Goal: Check status: Check status

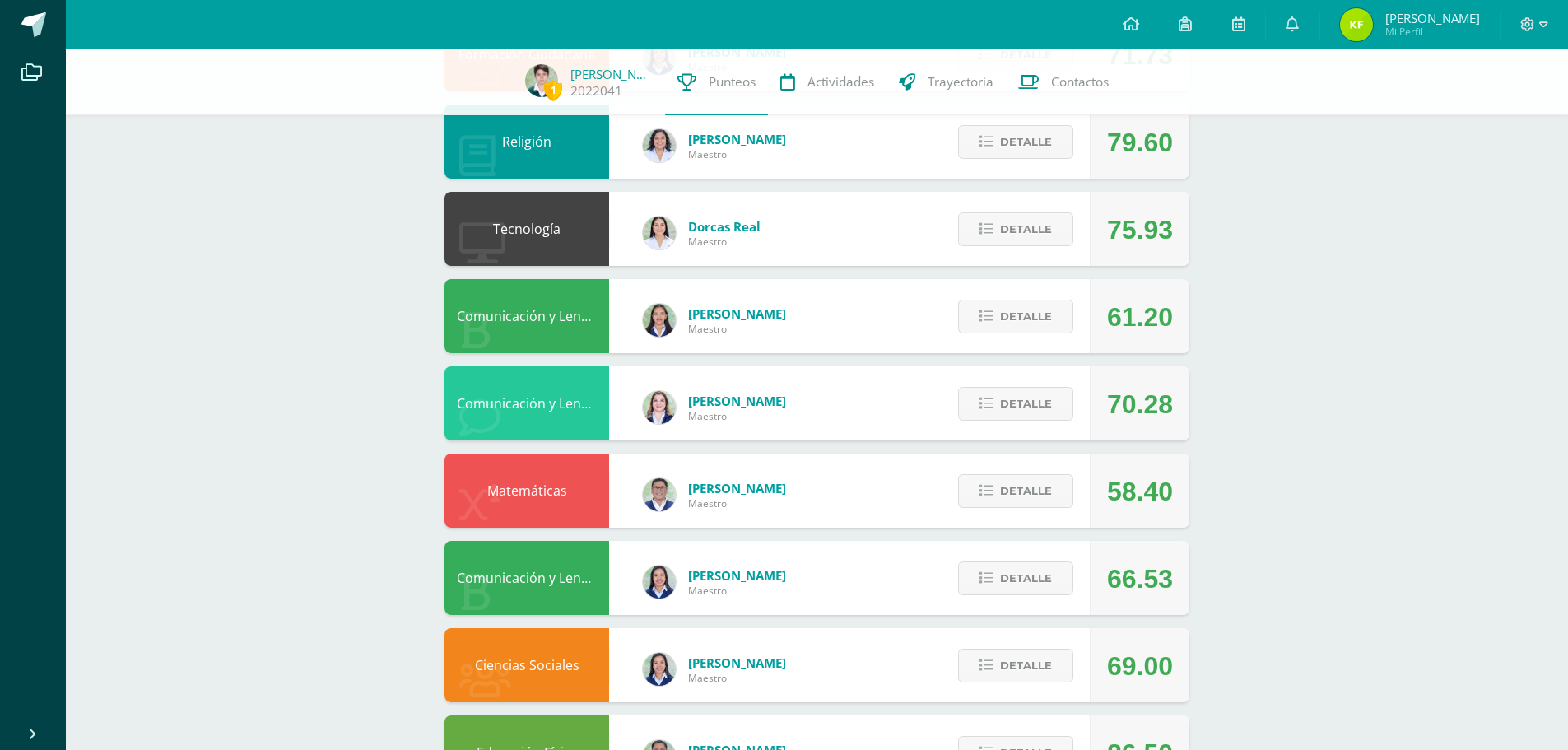
scroll to position [349, 0]
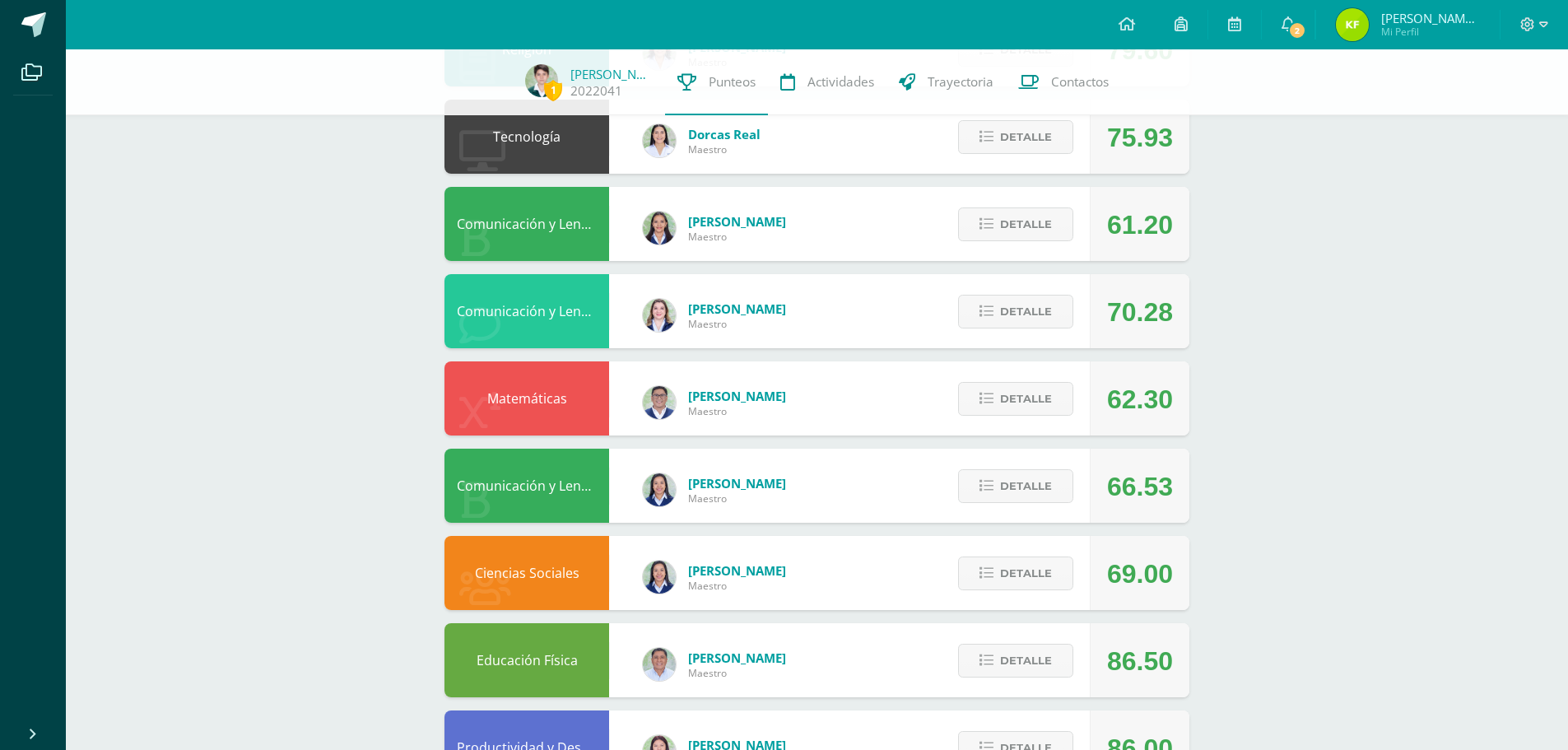
scroll to position [504, 0]
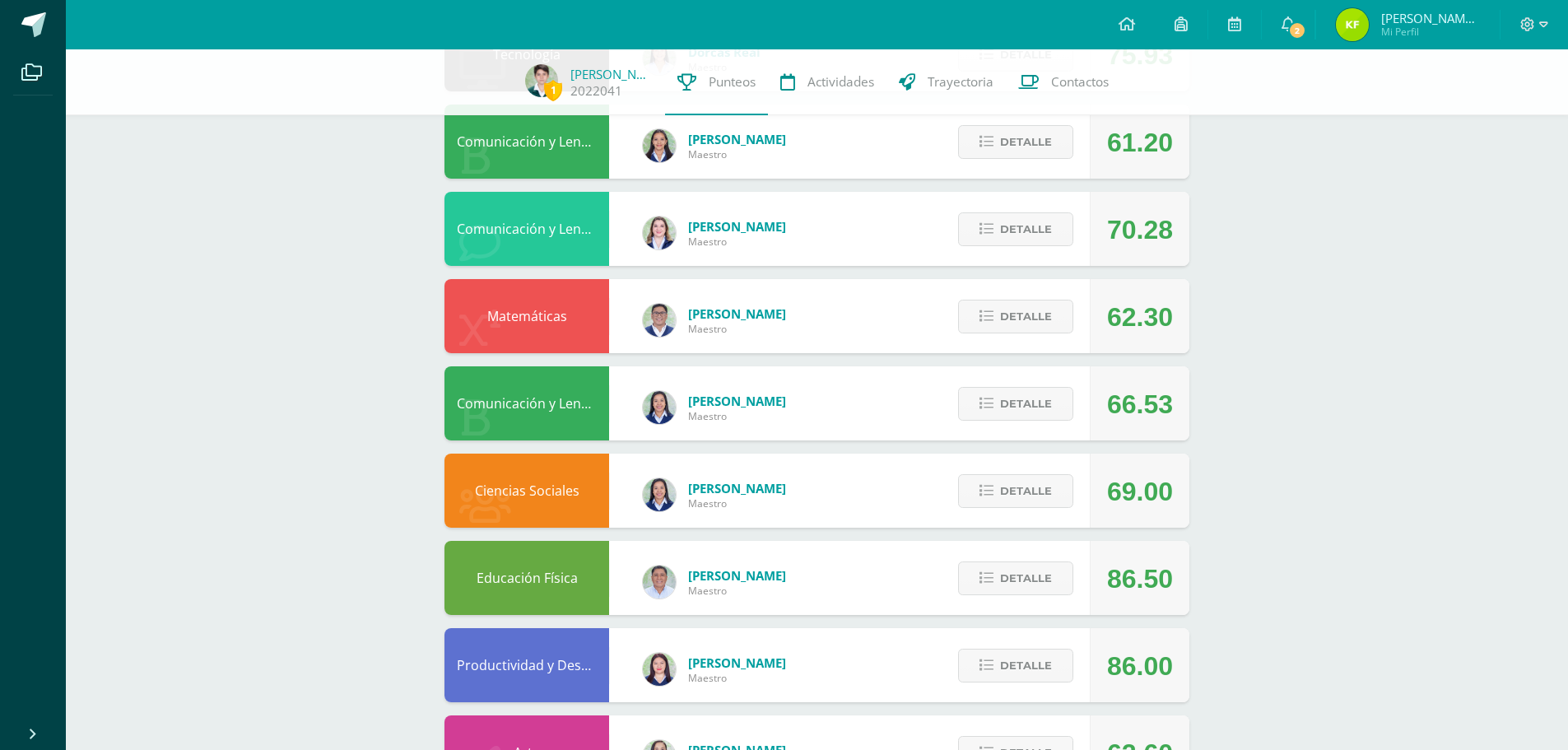
click at [846, 313] on div "Matemáticas Jerson Marroquín Maestro 62.30 Detalle" at bounding box center [817, 317] width 745 height 75
click at [1037, 321] on span "Detalle" at bounding box center [1026, 316] width 52 height 31
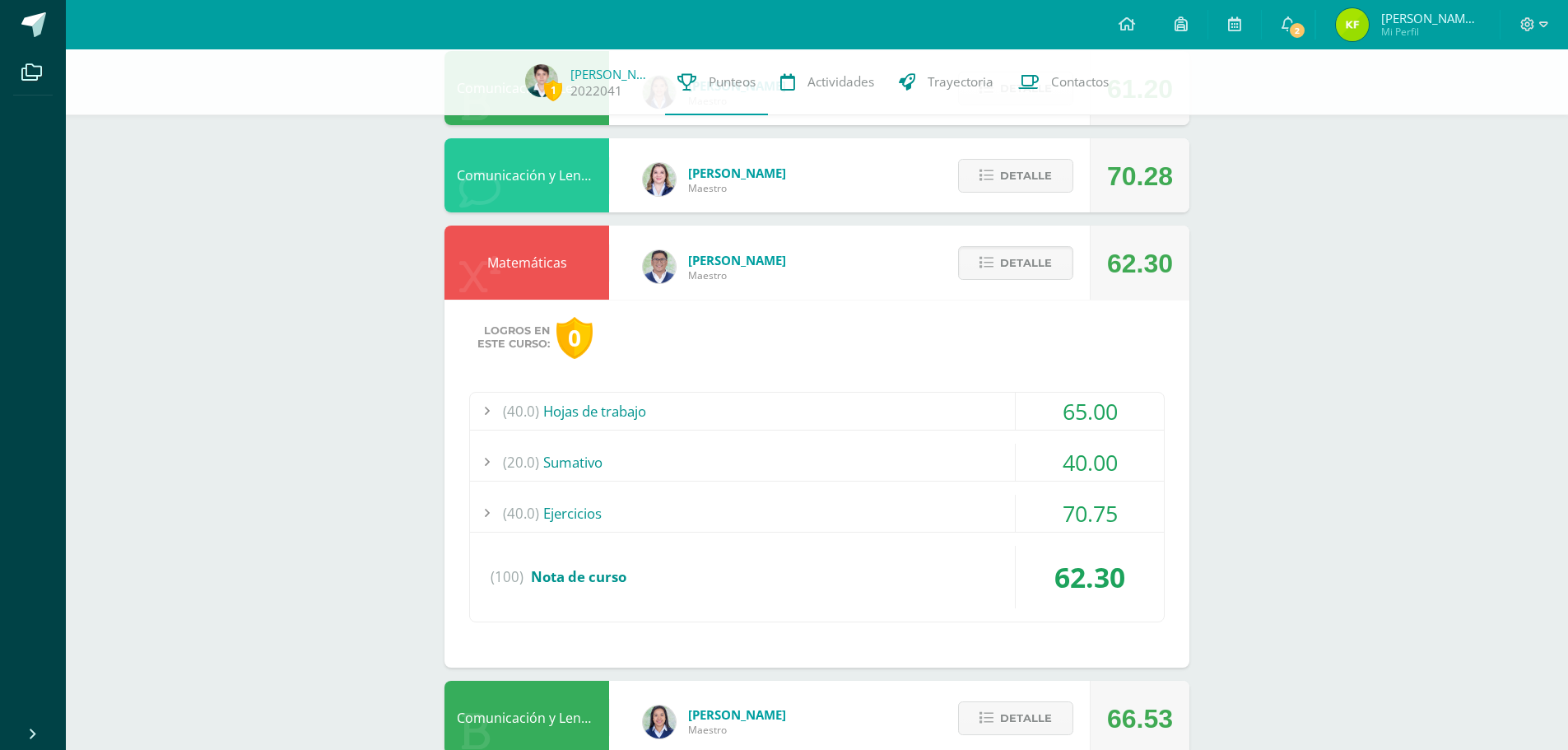
scroll to position [669, 0]
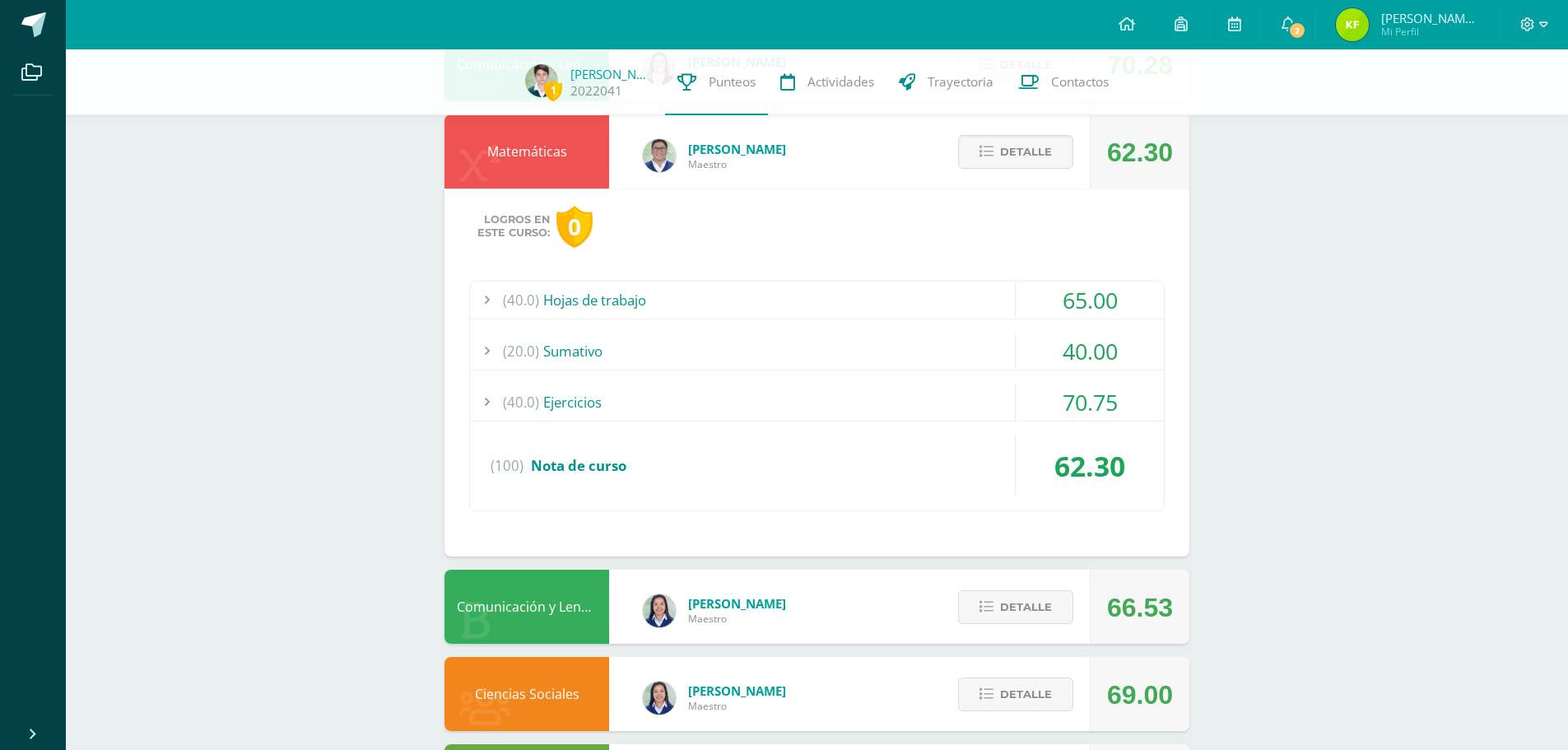
click at [479, 399] on div at bounding box center [486, 402] width 33 height 37
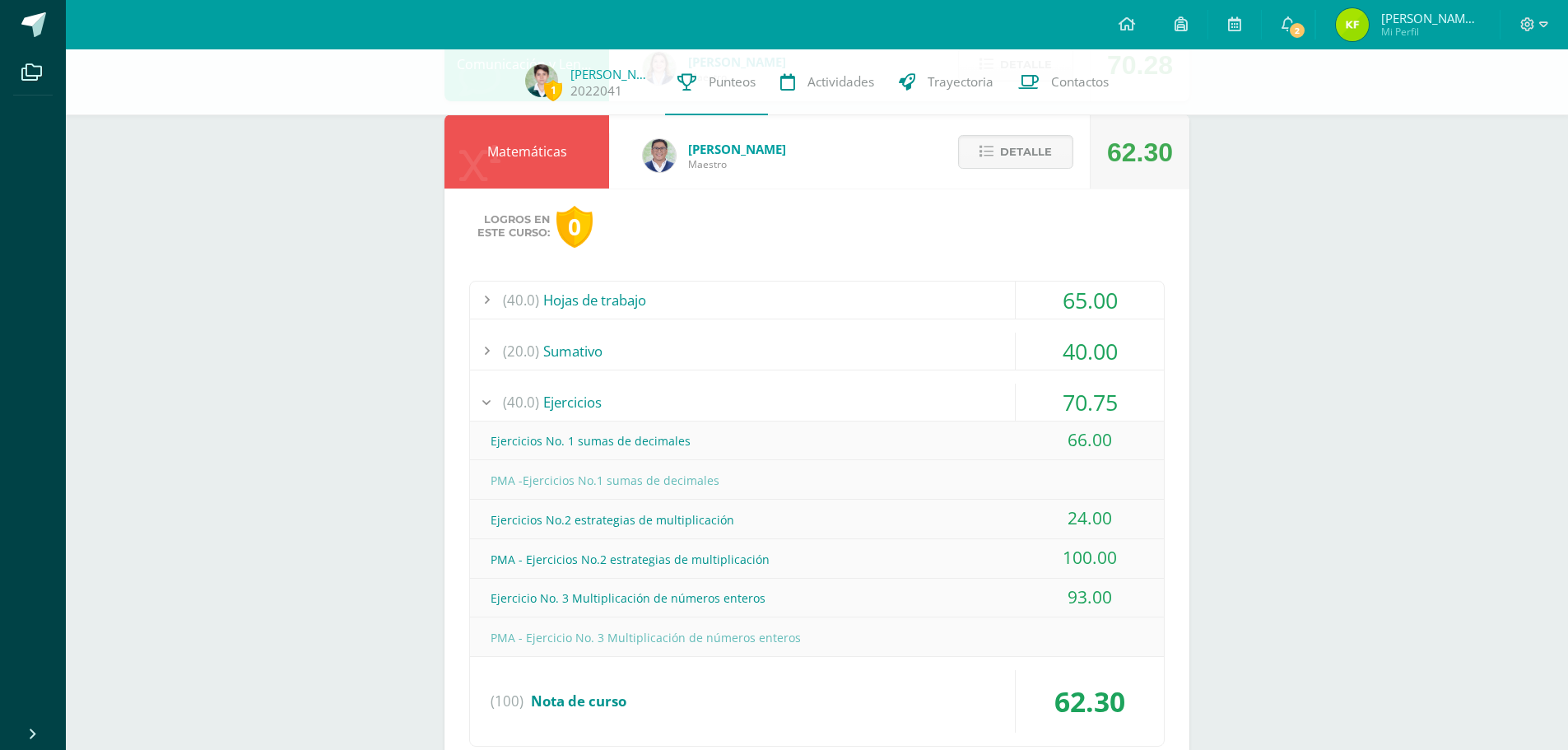
click at [476, 400] on div at bounding box center [486, 402] width 33 height 37
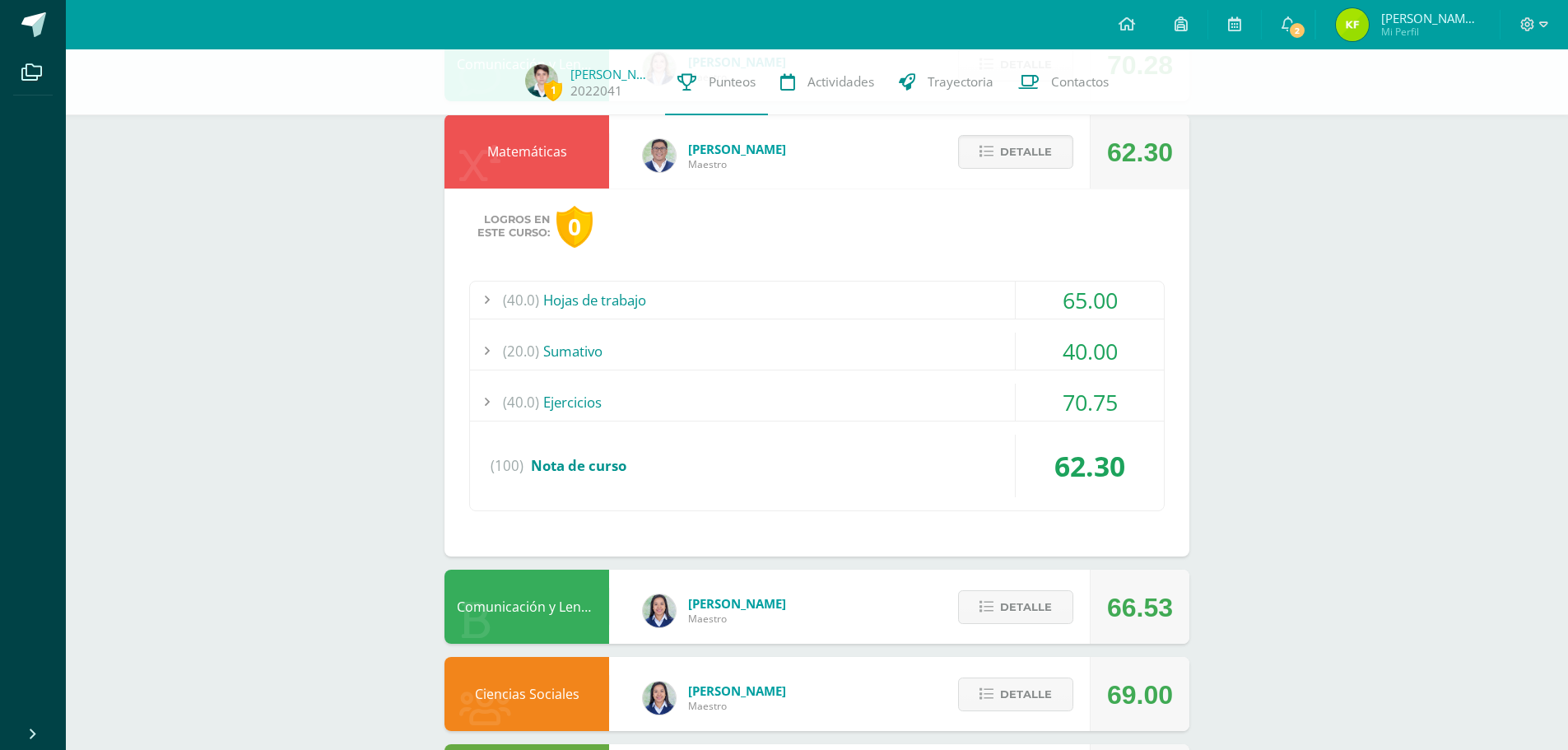
click at [480, 350] on div at bounding box center [486, 351] width 33 height 37
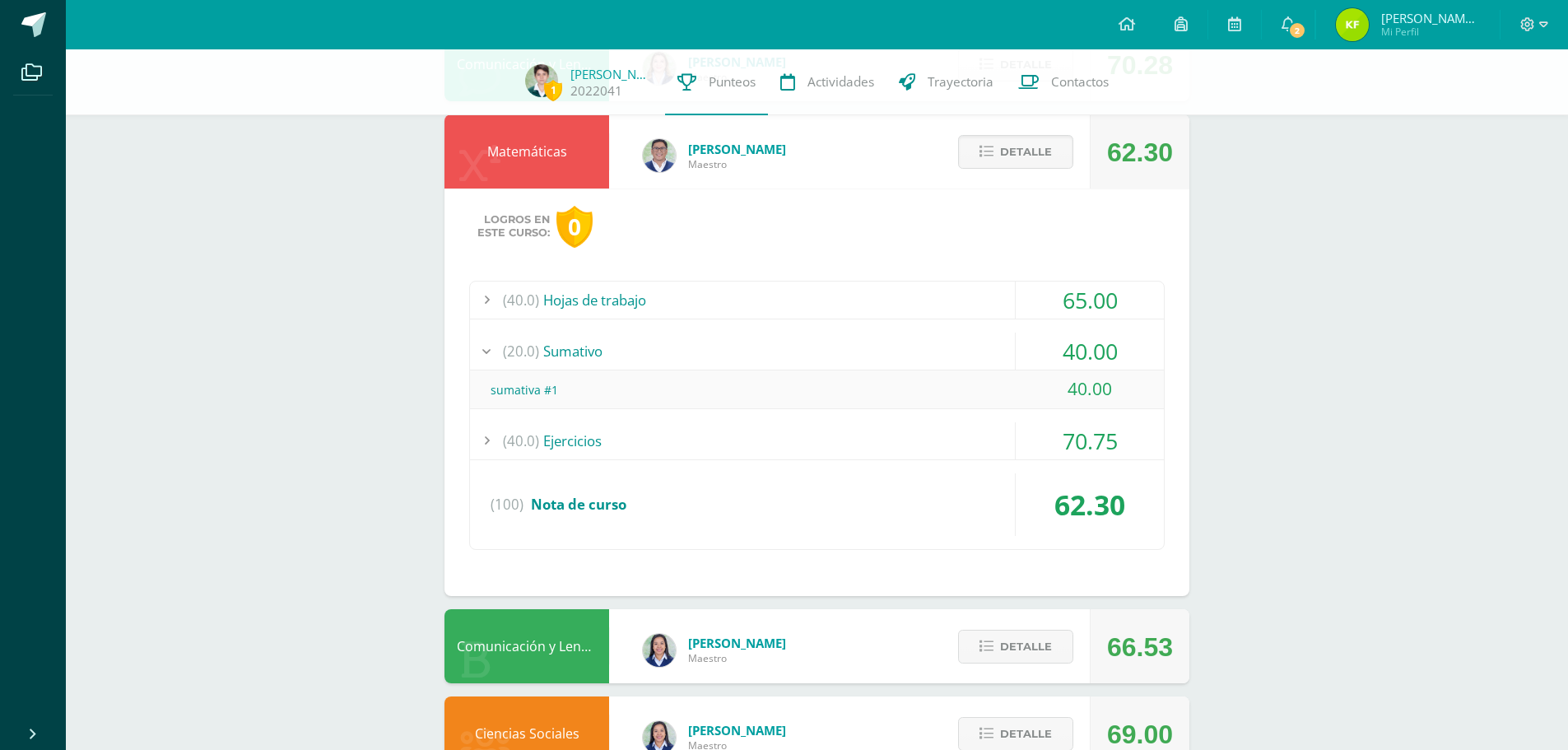
click at [480, 350] on div at bounding box center [486, 351] width 33 height 37
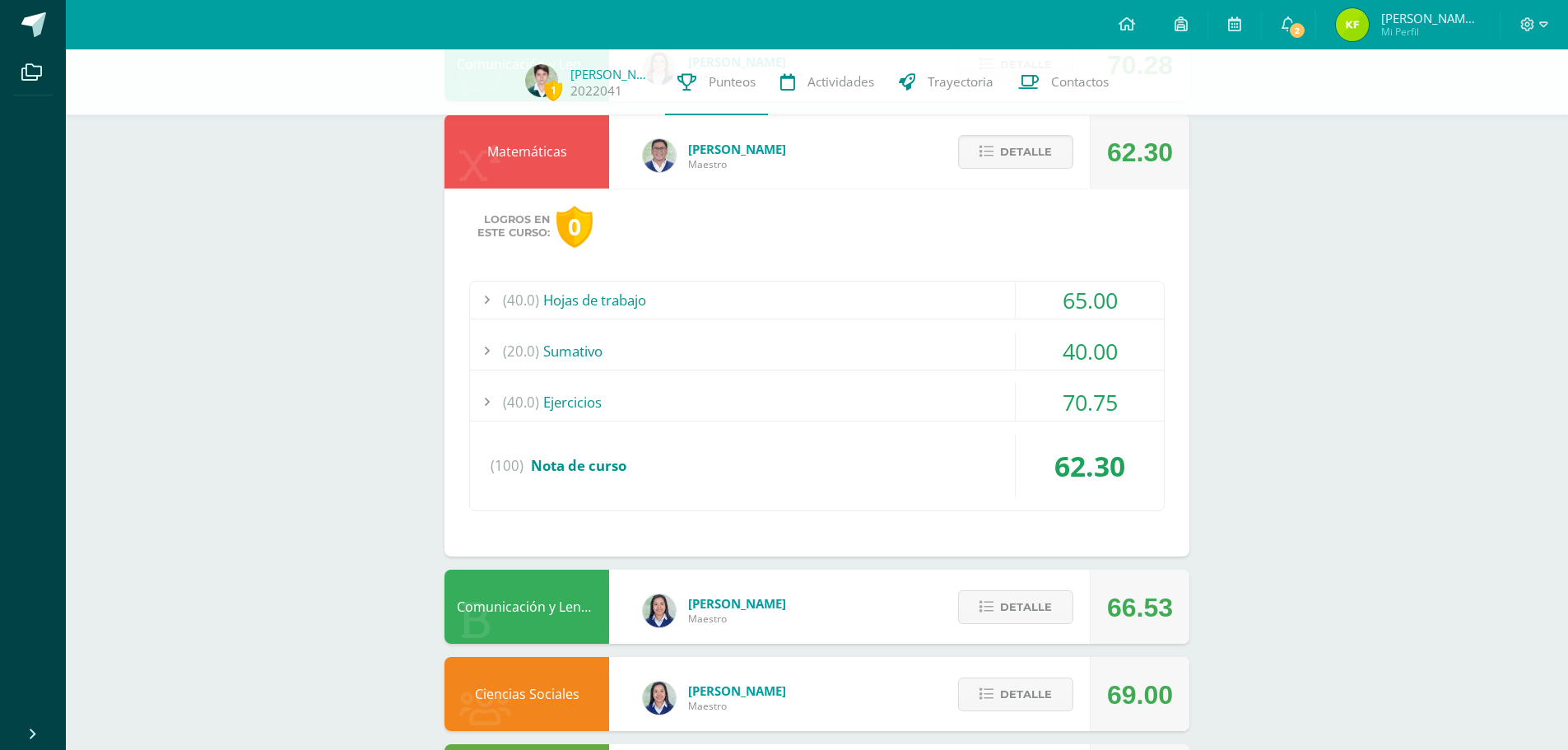
click at [485, 295] on div at bounding box center [486, 300] width 33 height 37
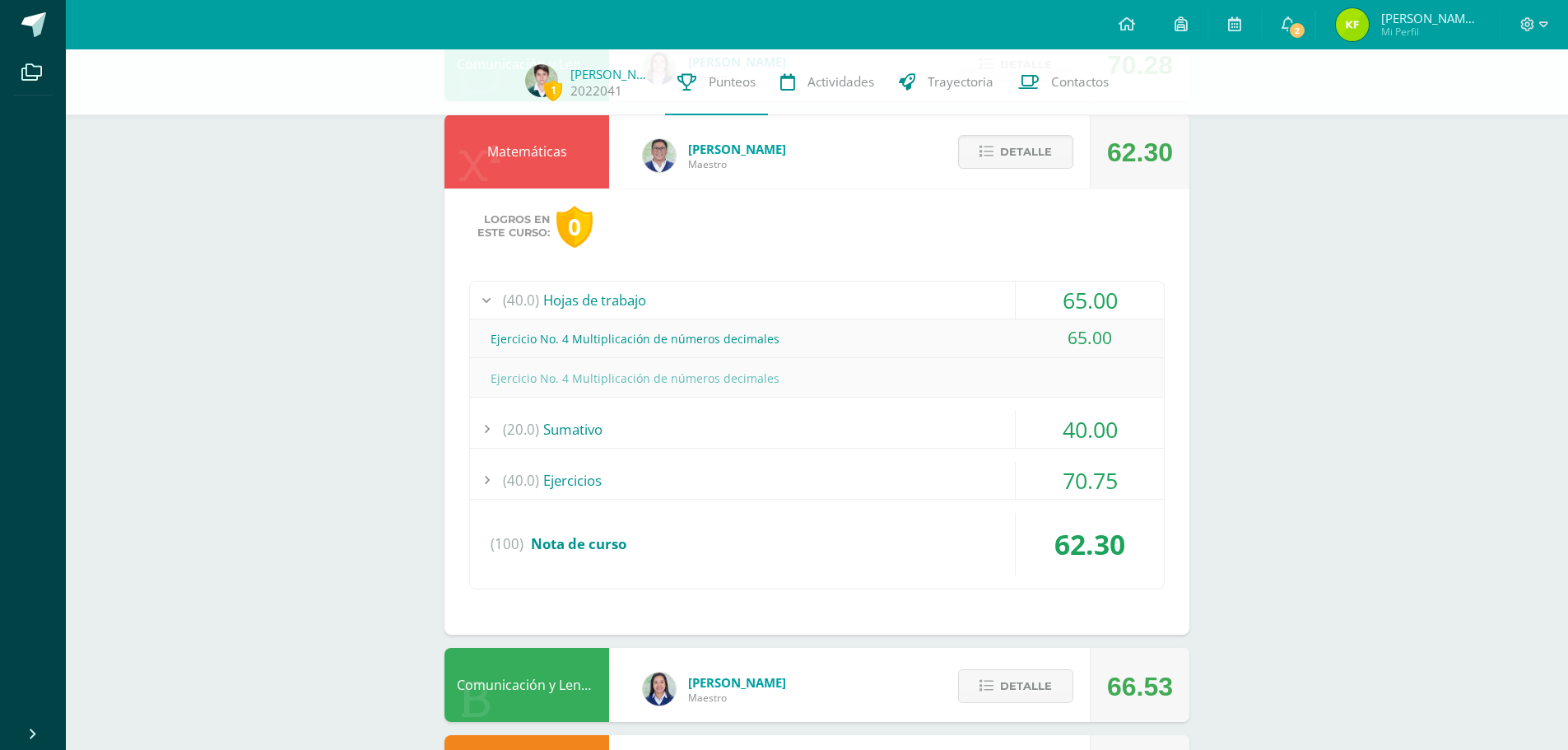
click at [485, 295] on div at bounding box center [486, 300] width 33 height 37
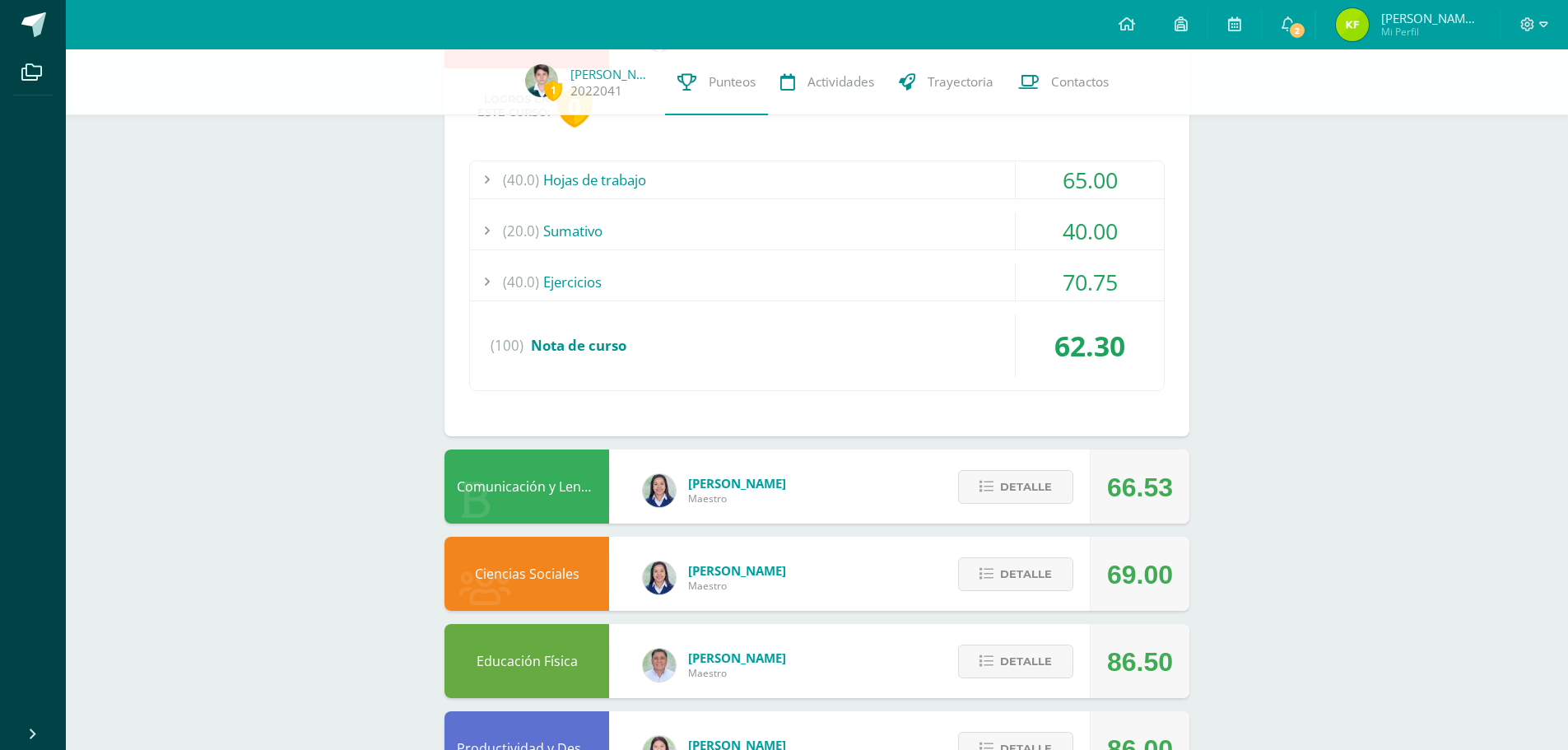
scroll to position [998, 0]
